Goal: Information Seeking & Learning: Learn about a topic

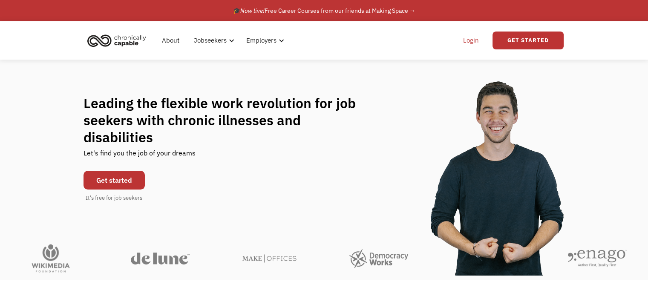
click at [471, 44] on link "Login" at bounding box center [471, 40] width 26 height 27
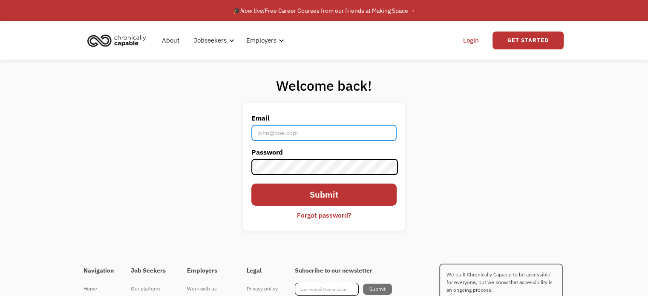
type input "[EMAIL_ADDRESS][DOMAIN_NAME]"
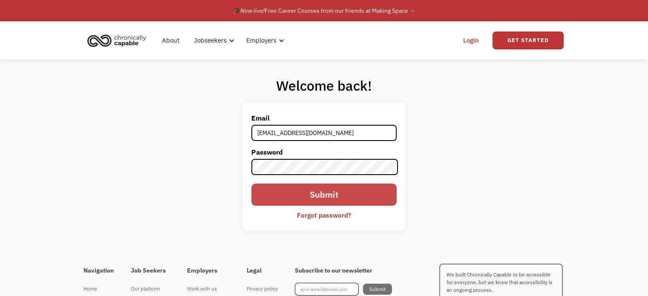
click at [322, 194] on input "Submit" at bounding box center [324, 195] width 145 height 22
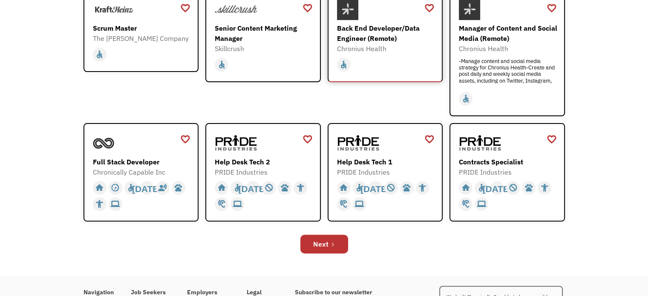
scroll to position [244, 0]
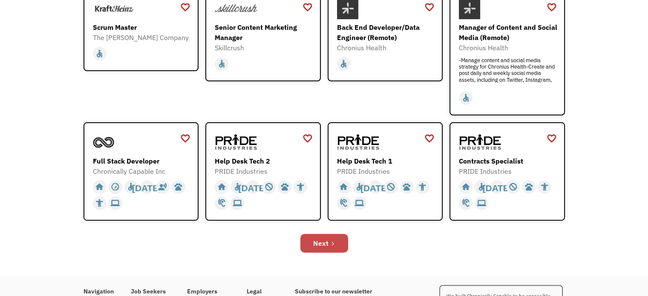
click at [332, 235] on link "Next" at bounding box center [325, 243] width 48 height 19
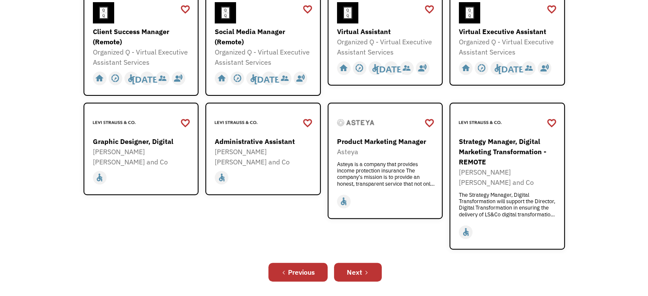
scroll to position [269, 0]
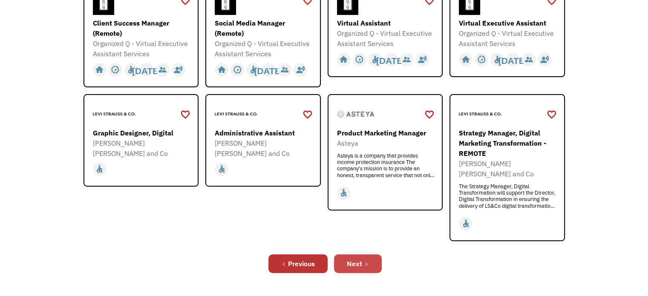
click at [368, 254] on link "Next" at bounding box center [358, 263] width 48 height 19
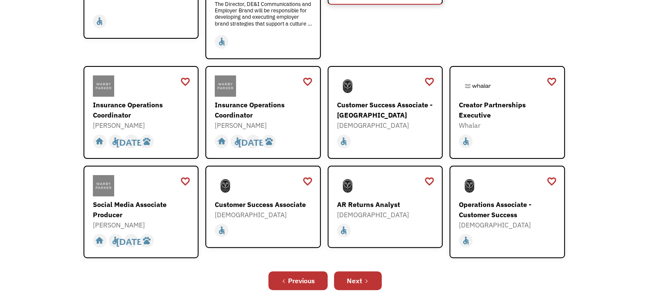
scroll to position [231, 0]
click at [373, 271] on link "Next" at bounding box center [358, 280] width 48 height 19
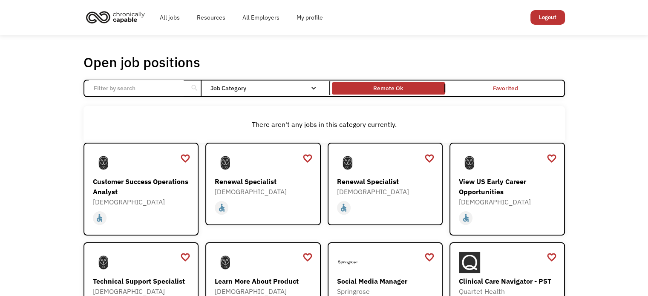
click at [411, 81] on link "Remote Ok" at bounding box center [388, 89] width 117 height 16
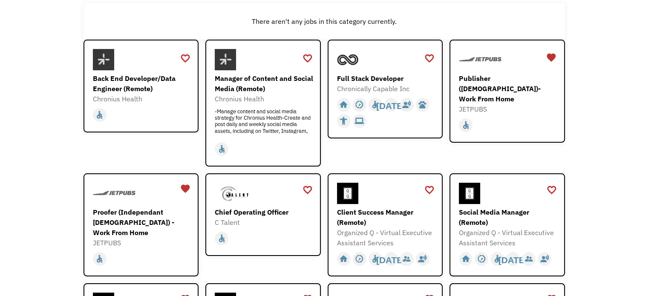
scroll to position [101, 0]
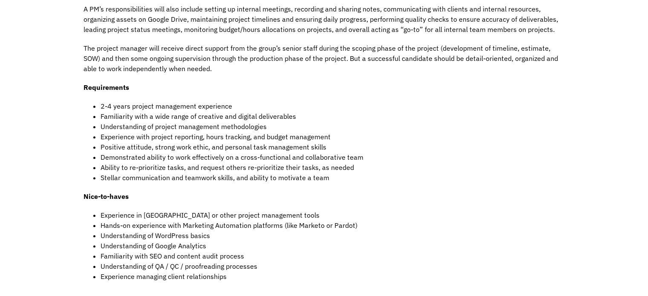
scroll to position [365, 0]
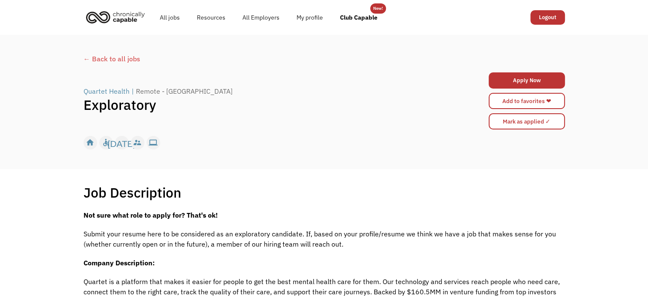
click at [107, 87] on div "Quartet Health" at bounding box center [107, 91] width 46 height 10
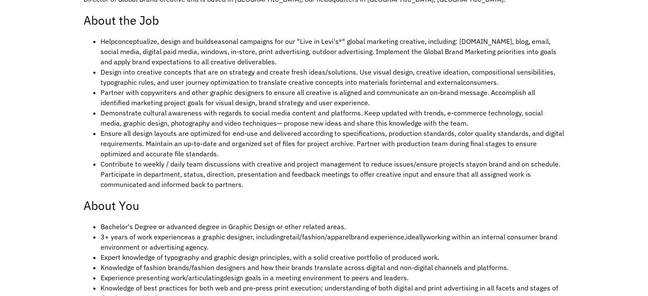
scroll to position [361, 0]
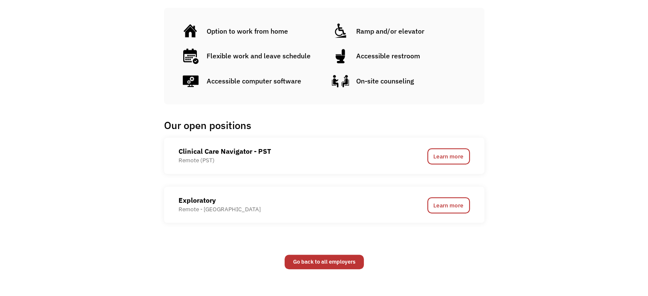
scroll to position [406, 0]
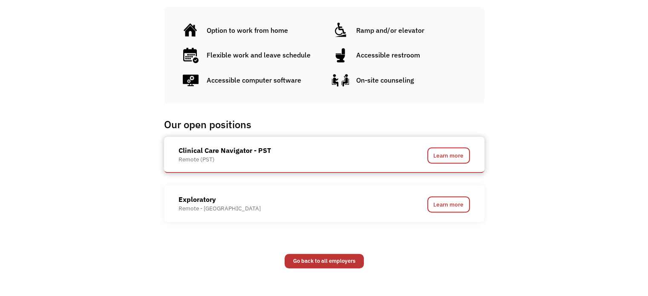
click at [247, 148] on div "Clinical Care Navigator - PST" at bounding box center [225, 150] width 93 height 10
click at [437, 149] on link "Learn more" at bounding box center [449, 155] width 43 height 16
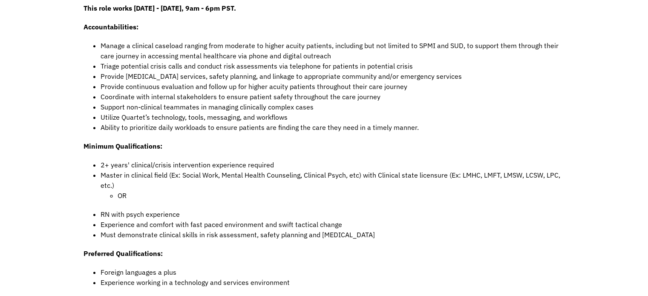
scroll to position [412, 0]
